Goal: Task Accomplishment & Management: Complete application form

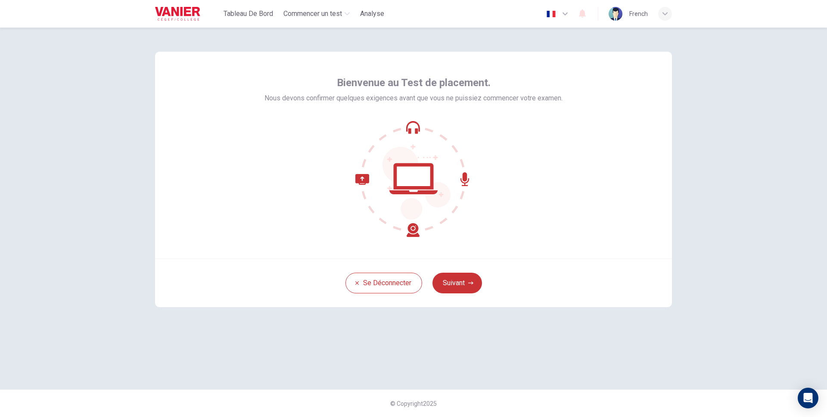
click at [469, 286] on button "Suivant" at bounding box center [457, 283] width 50 height 21
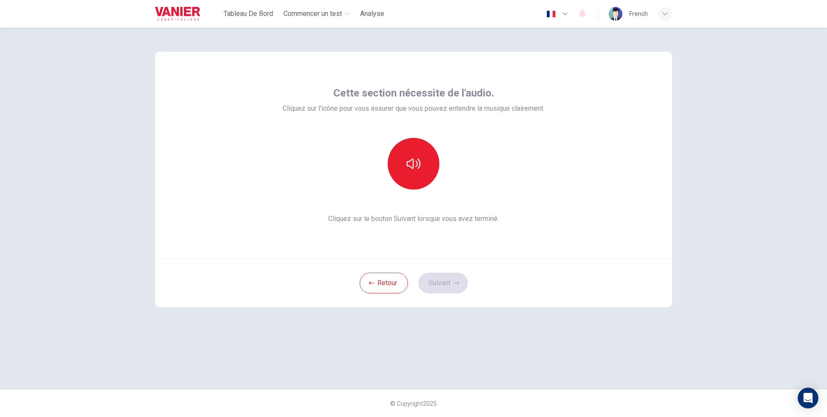
click at [469, 286] on div "Retour Suivant" at bounding box center [413, 282] width 517 height 49
click at [406, 118] on div "Cette section nécessite de l'audio. Cliquez sur l'icône pour vous assurer que v…" at bounding box center [414, 155] width 262 height 138
click at [406, 149] on button "button" at bounding box center [414, 164] width 52 height 52
click at [439, 288] on button "Suivant" at bounding box center [443, 283] width 50 height 21
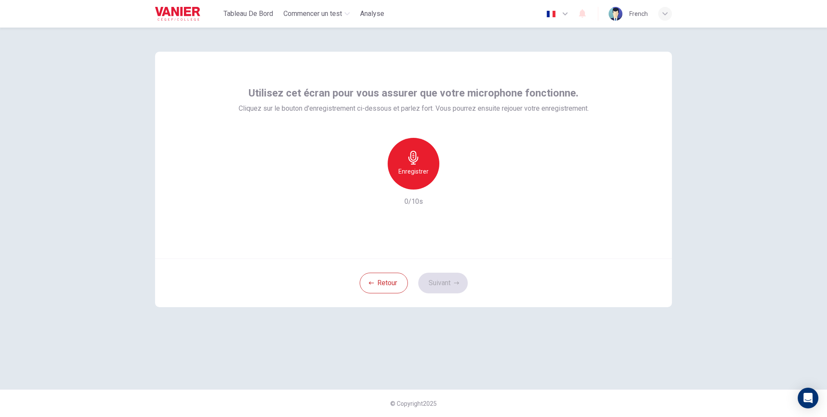
click at [417, 159] on icon "button" at bounding box center [414, 158] width 14 height 14
click at [410, 168] on h6 "Arrêter" at bounding box center [414, 171] width 20 height 10
click at [439, 277] on button "Suivant" at bounding box center [443, 283] width 50 height 21
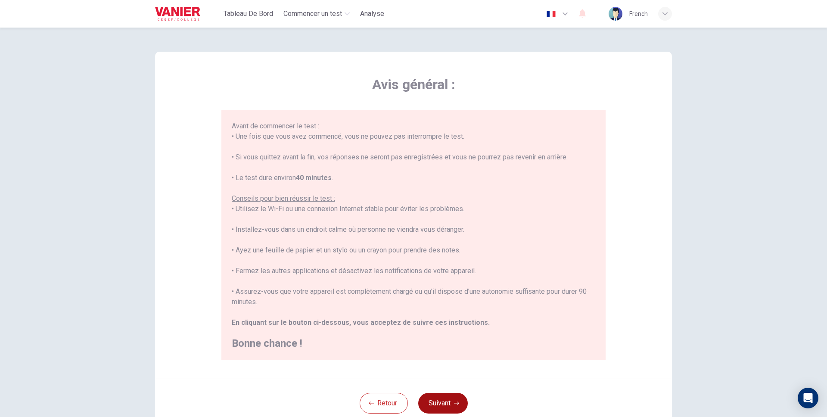
scroll to position [62, 0]
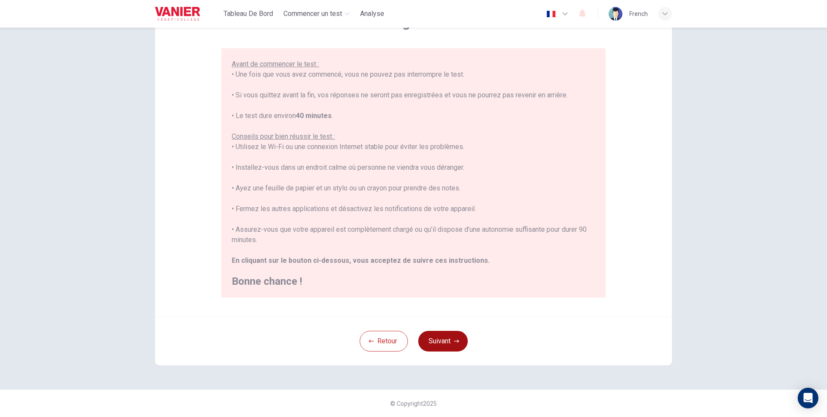
click at [438, 337] on button "Suivant" at bounding box center [443, 341] width 50 height 21
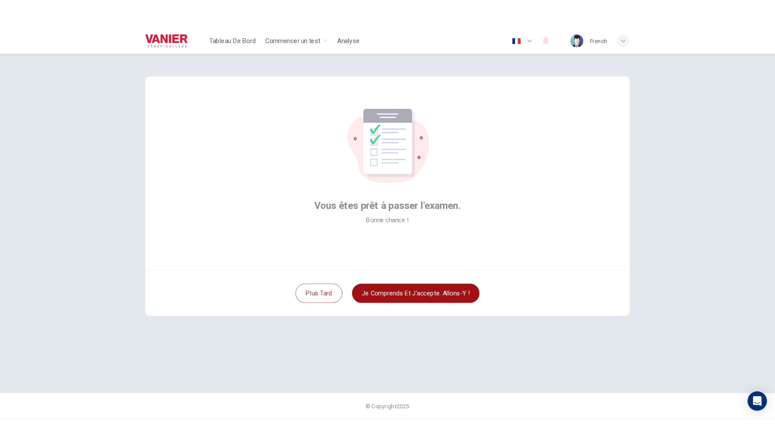
scroll to position [0, 0]
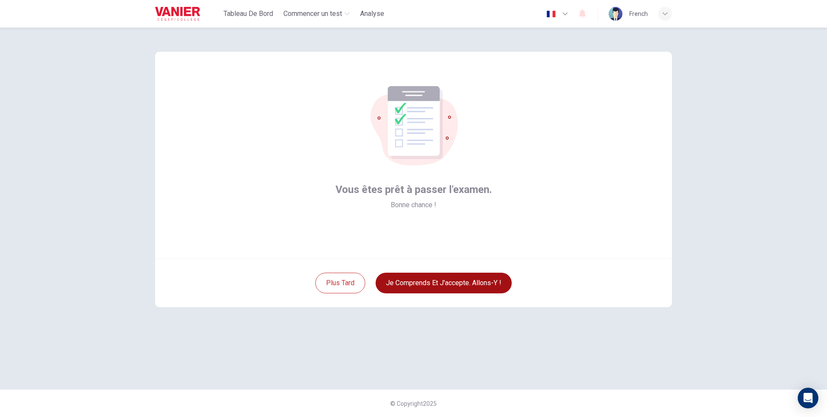
click at [466, 284] on button "Je comprends et j'accepte. Allons-y !" at bounding box center [444, 283] width 136 height 21
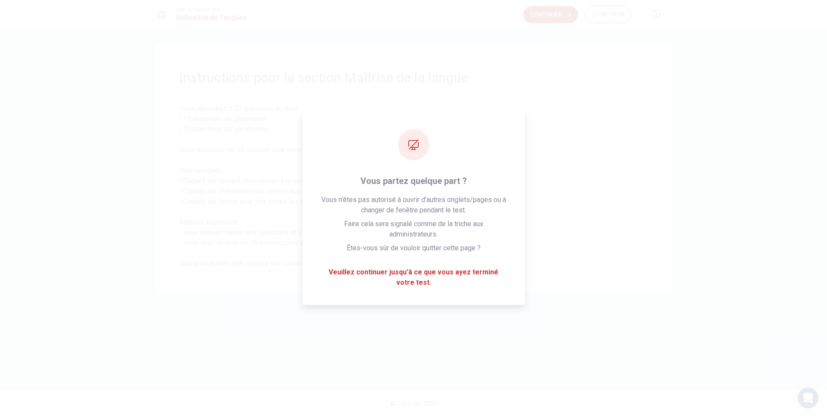
click at [731, 188] on div "Instructions pour la section Maîtrise de la langue Vous répondrez à 30 question…" at bounding box center [413, 222] width 827 height 389
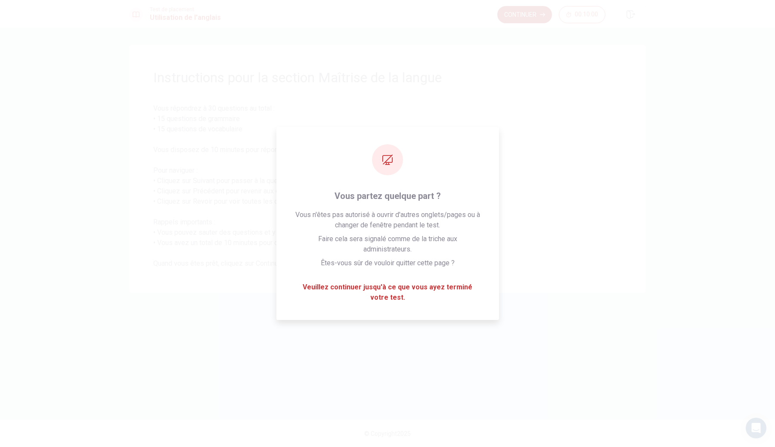
click at [524, 18] on button "Continuer" at bounding box center [525, 14] width 55 height 17
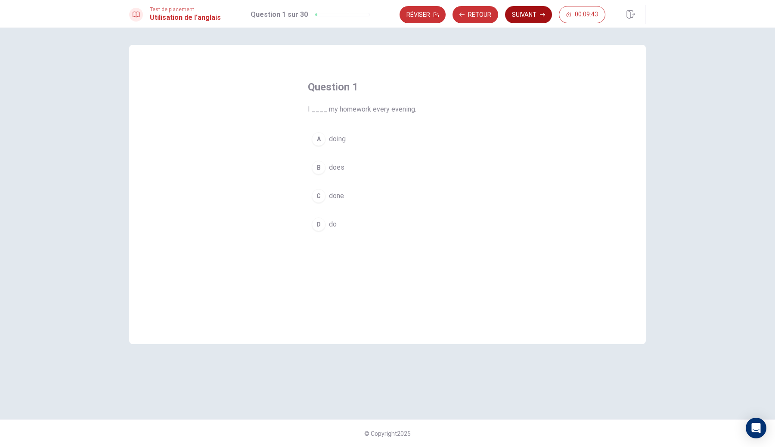
click at [540, 9] on button "Suivant" at bounding box center [528, 14] width 47 height 17
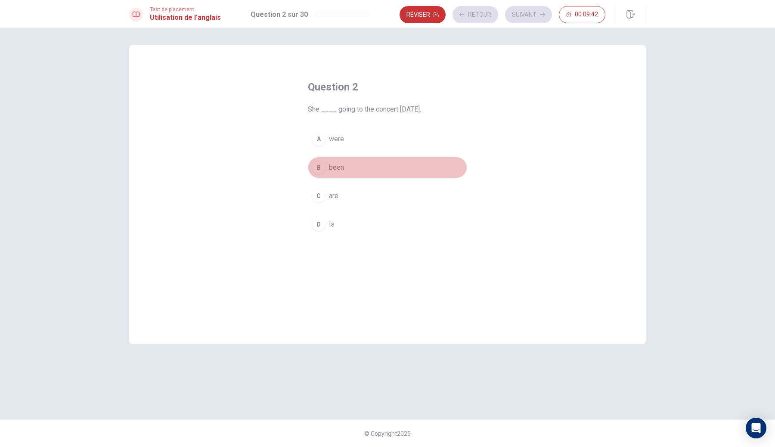
click at [361, 169] on button "B been" at bounding box center [387, 168] width 159 height 22
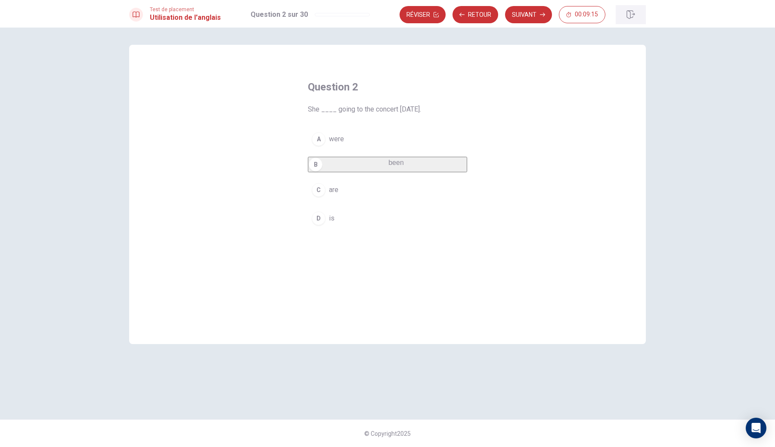
click at [635, 16] on icon "button" at bounding box center [631, 14] width 9 height 9
